Goal: Use online tool/utility

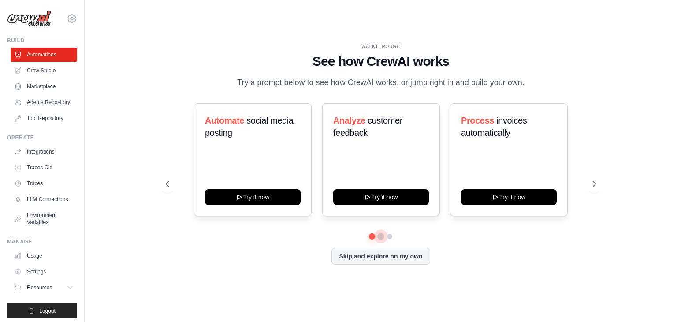
click at [380, 234] on div at bounding box center [381, 236] width 430 height 5
click at [380, 237] on button at bounding box center [380, 236] width 7 height 7
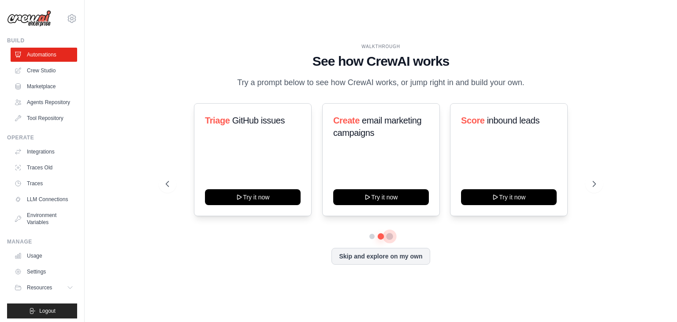
click at [391, 235] on button at bounding box center [389, 236] width 7 height 7
click at [371, 238] on div "Automate social media posting Try it now Analyze customer feedback Try it now P…" at bounding box center [381, 183] width 430 height 161
click at [372, 235] on button at bounding box center [372, 236] width 6 height 6
